Goal: Information Seeking & Learning: Learn about a topic

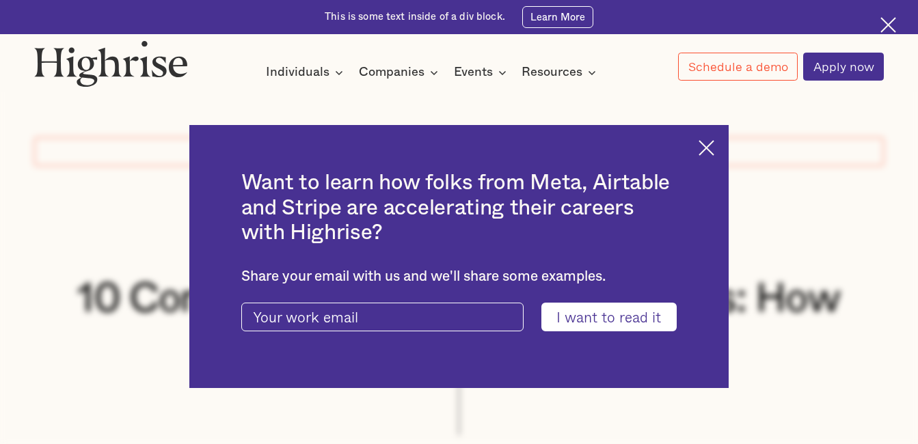
click at [715, 148] on img at bounding box center [707, 148] width 16 height 16
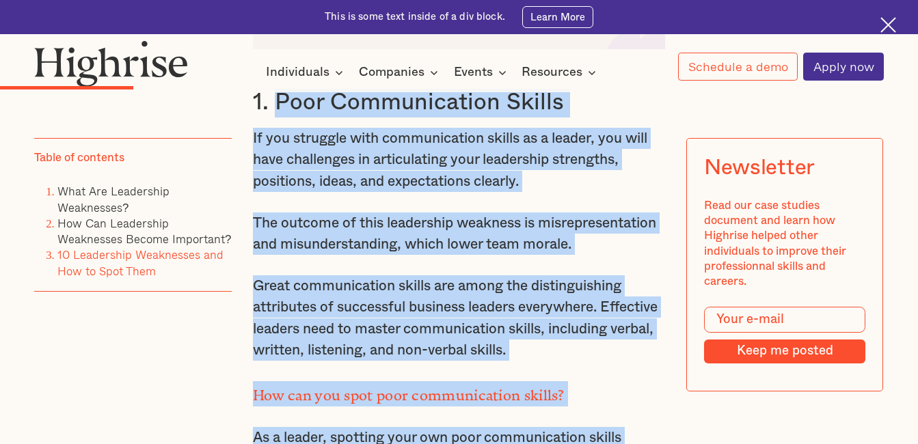
scroll to position [3145, 0]
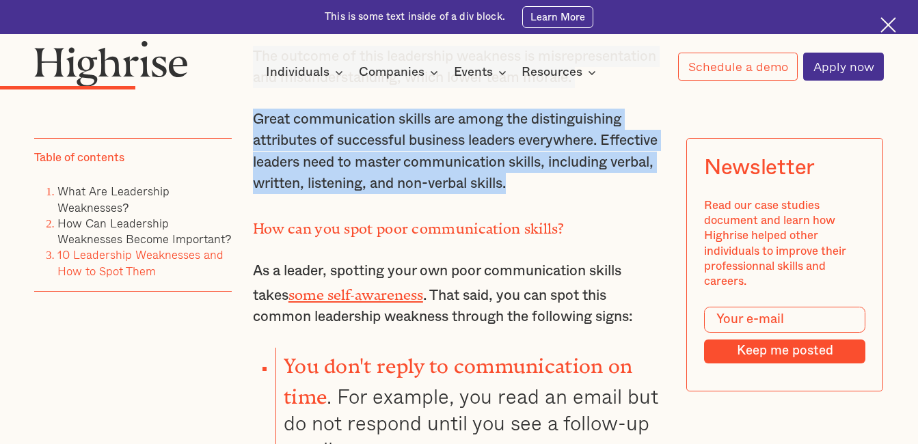
drag, startPoint x: 273, startPoint y: 149, endPoint x: 627, endPoint y: 198, distance: 357.5
copy div "Poor Communication Skills If you struggle with communication skills as a leader…"
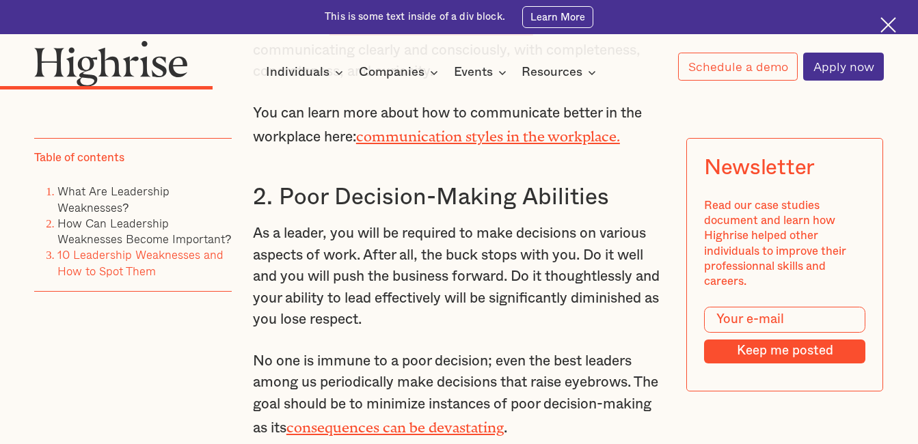
scroll to position [4308, 0]
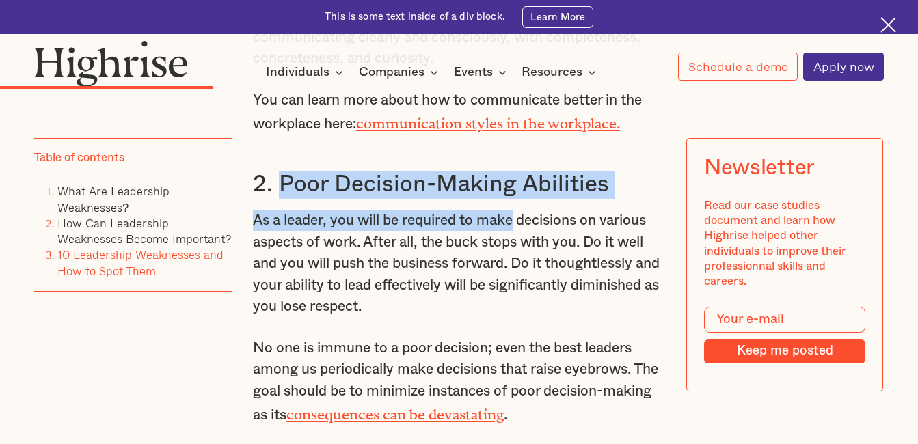
drag, startPoint x: 277, startPoint y: 178, endPoint x: 520, endPoint y: 224, distance: 247.6
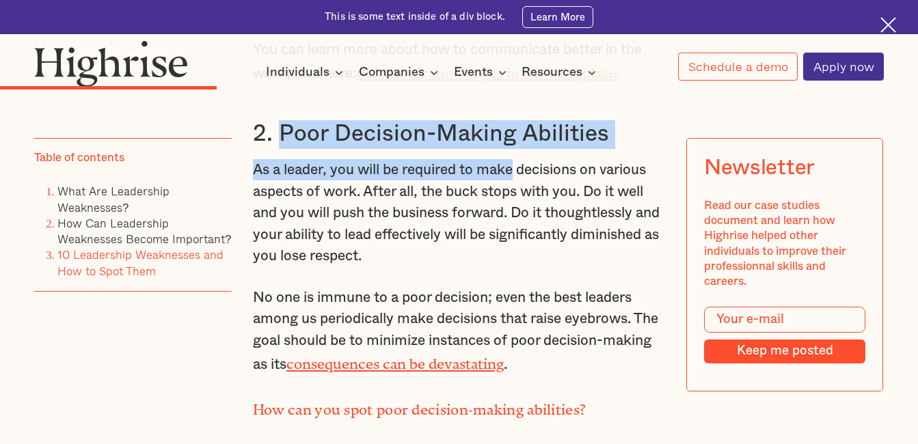
scroll to position [4376, 0]
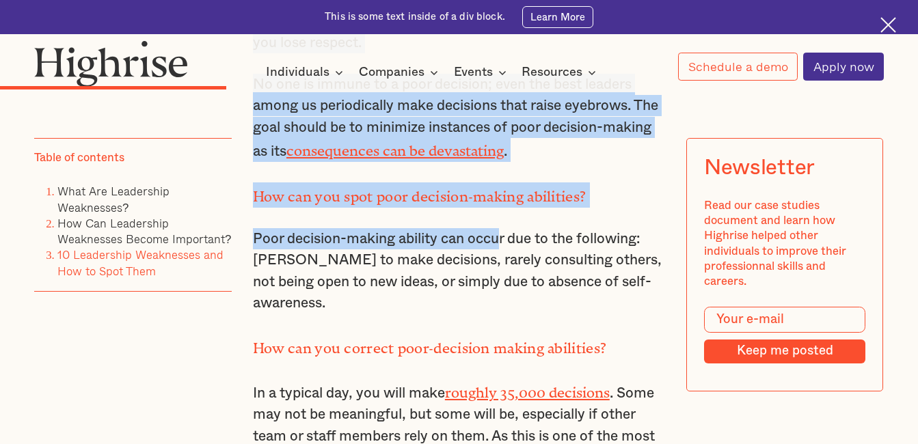
drag, startPoint x: 273, startPoint y: 107, endPoint x: 508, endPoint y: 204, distance: 253.6
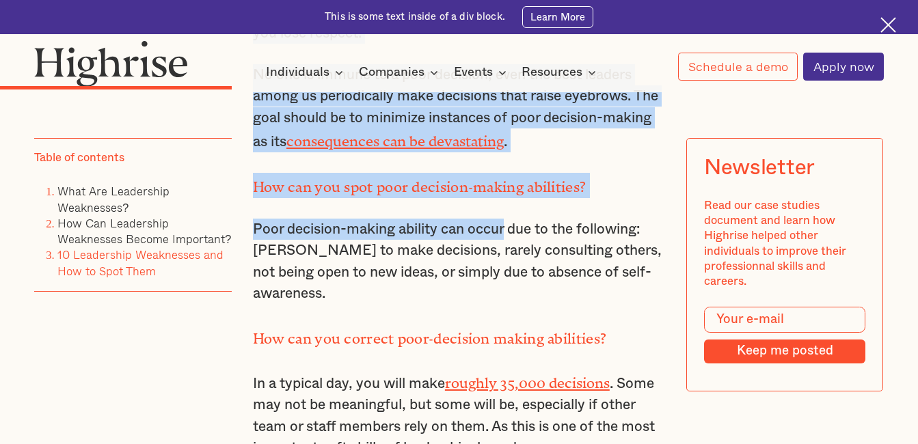
drag, startPoint x: 508, startPoint y: 204, endPoint x: 645, endPoint y: 179, distance: 138.9
click at [645, 179] on p "How can you spot poor decision-making abilities?" at bounding box center [459, 185] width 412 height 25
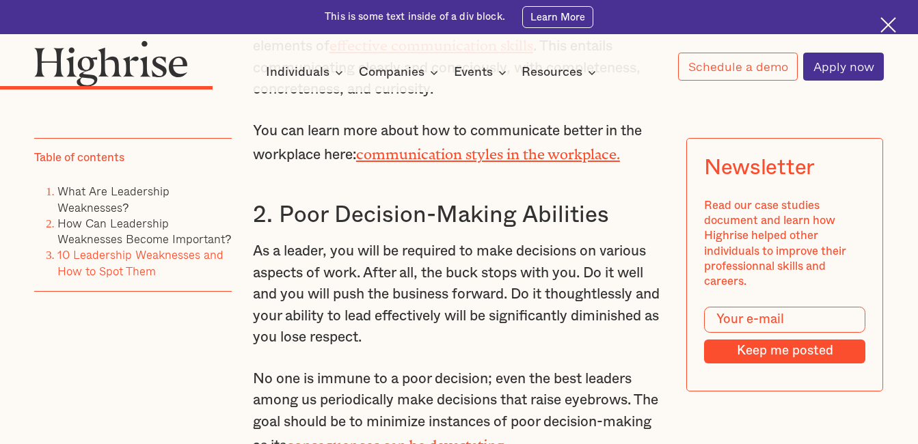
scroll to position [4308, 0]
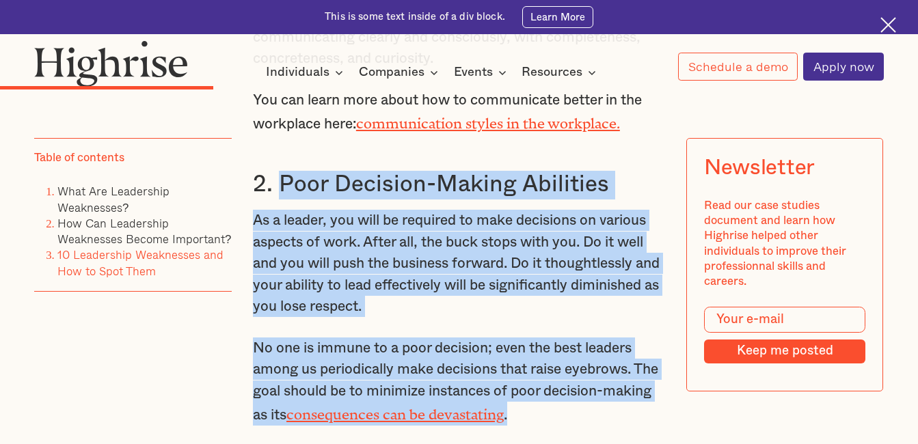
drag, startPoint x: 281, startPoint y: 176, endPoint x: 591, endPoint y: 409, distance: 387.8
copy div "Poor Decision-Making Abilities As a leader, you will be required to make decisi…"
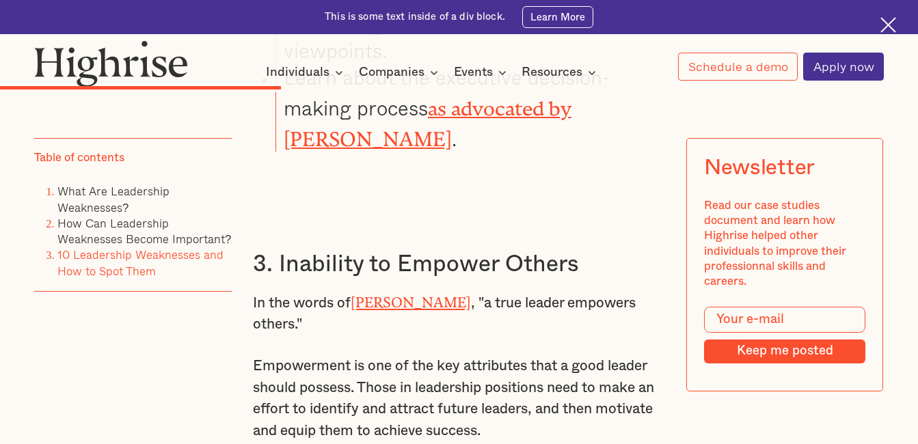
scroll to position [5333, 0]
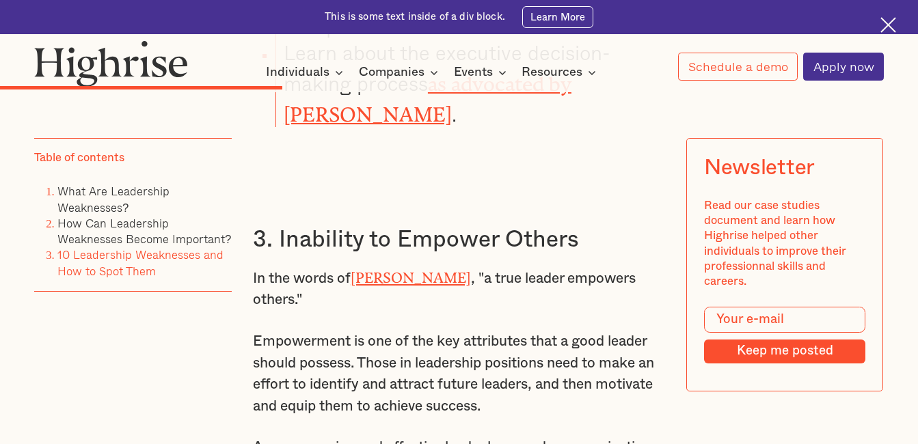
click at [278, 237] on h3 "3. Inability to Empower Others" at bounding box center [459, 240] width 412 height 29
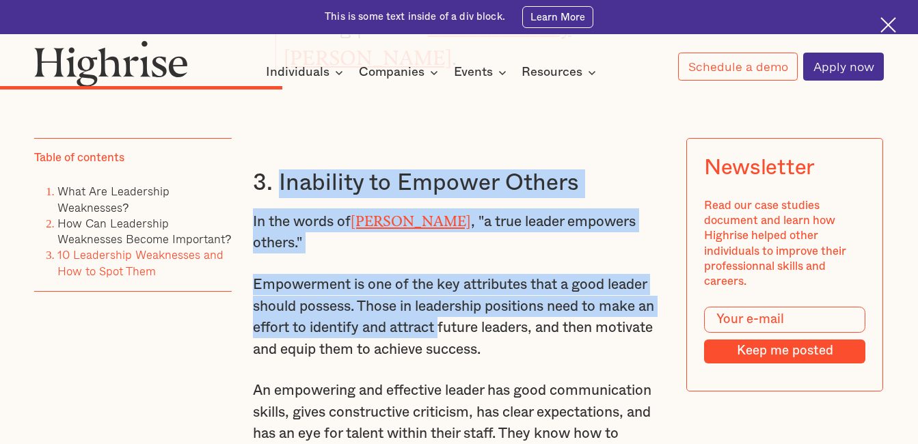
drag, startPoint x: 277, startPoint y: 224, endPoint x: 441, endPoint y: 286, distance: 175.5
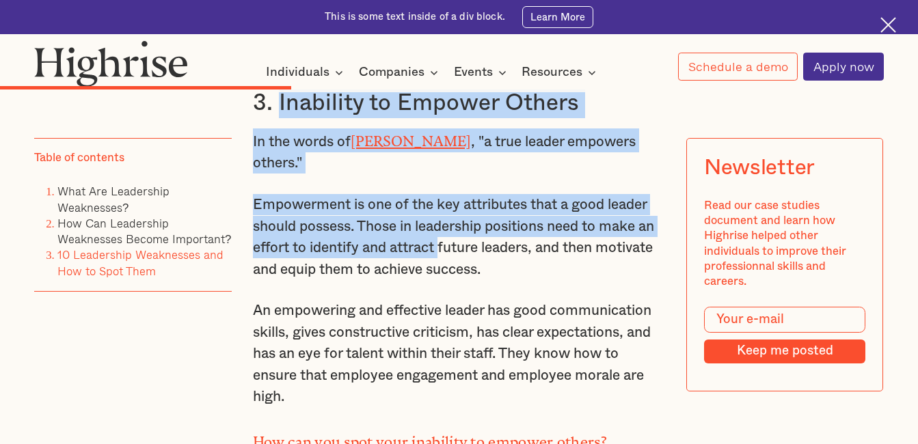
scroll to position [5402, 0]
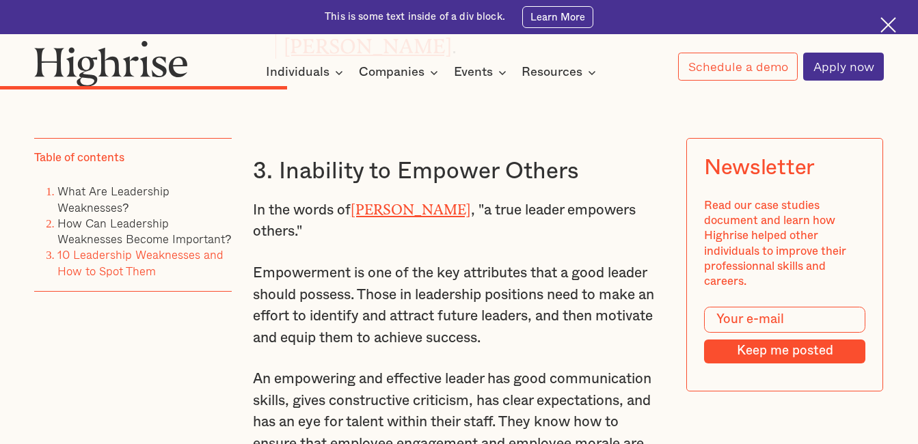
click at [443, 304] on p "Empowerment is one of the key attributes that a good leader should possess. Tho…" at bounding box center [459, 306] width 412 height 86
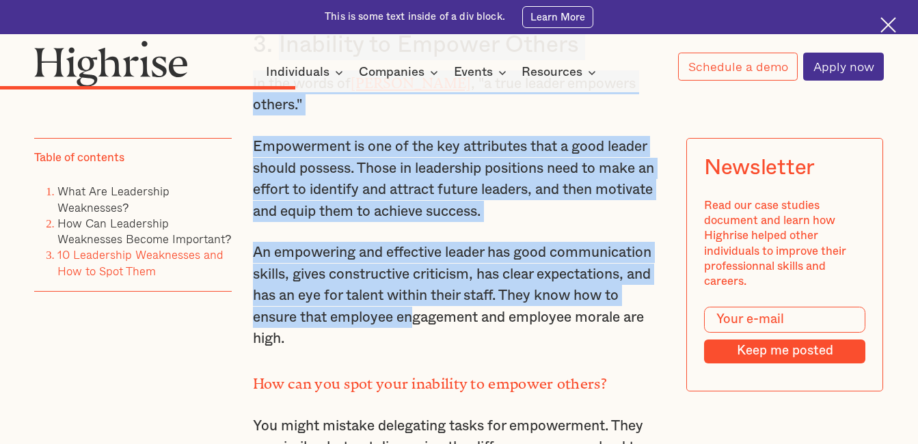
scroll to position [5538, 0]
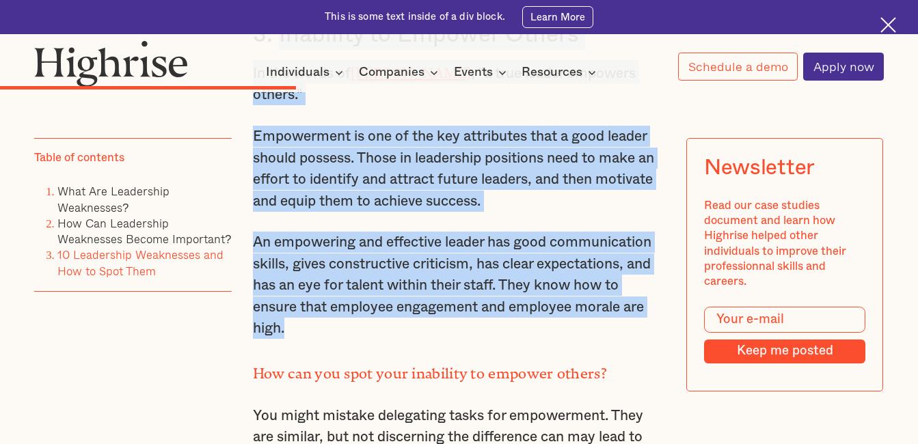
drag, startPoint x: 279, startPoint y: 154, endPoint x: 450, endPoint y: 284, distance: 215.1
copy div "Inability to Empower Others In the words of [PERSON_NAME] , "a true leader empo…"
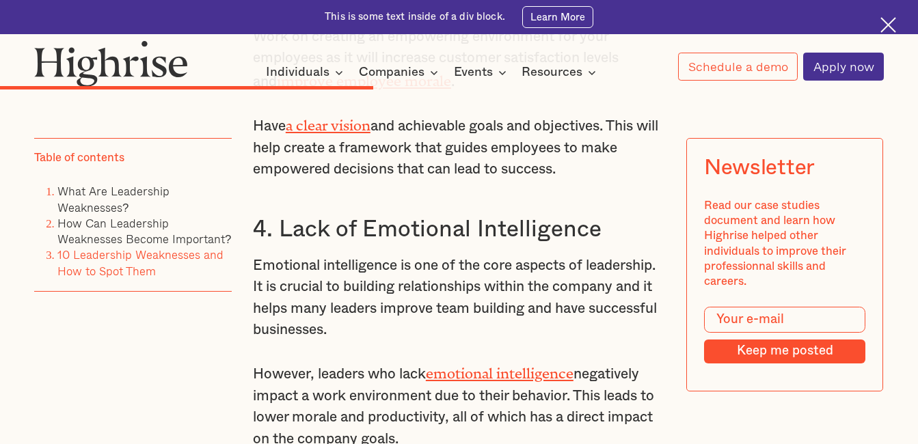
scroll to position [6701, 0]
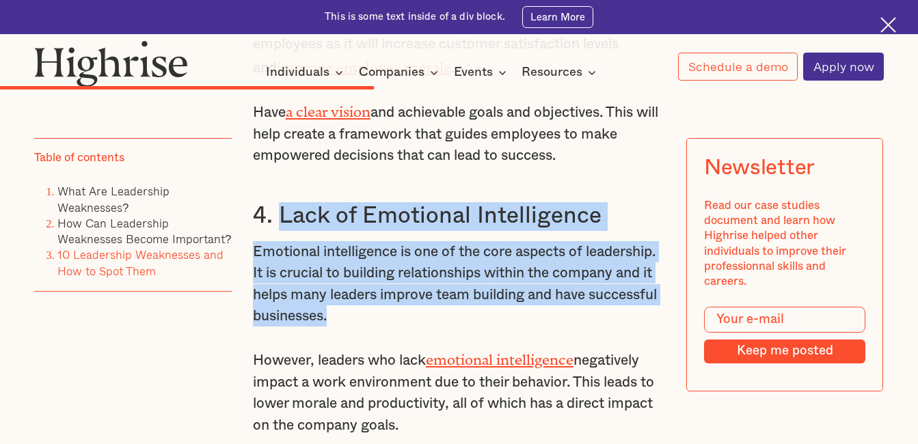
drag, startPoint x: 278, startPoint y: 174, endPoint x: 407, endPoint y: 271, distance: 161.1
copy div "Lack of Emotional Intelligence Emotional intelligence is one of the core aspect…"
